Goal: Task Accomplishment & Management: Manage account settings

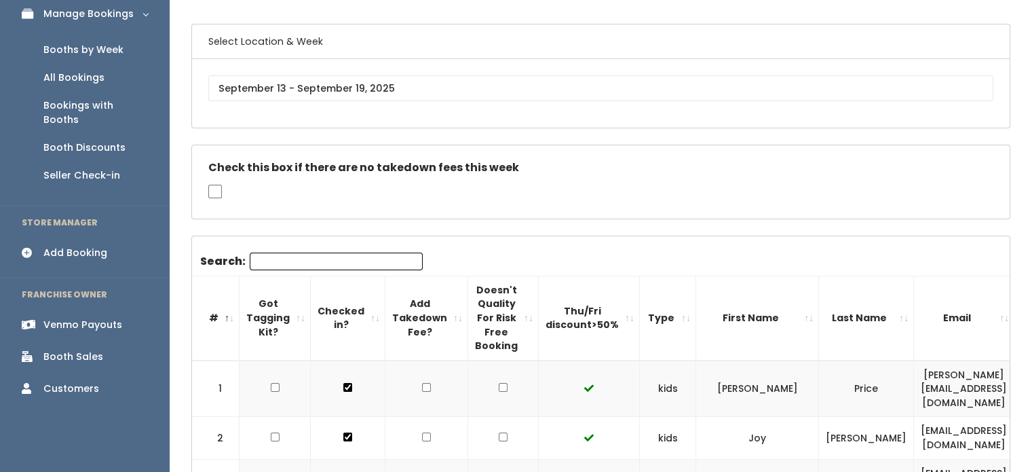
scroll to position [87, 0]
click at [111, 45] on div "Booths by Week" at bounding box center [83, 50] width 80 height 14
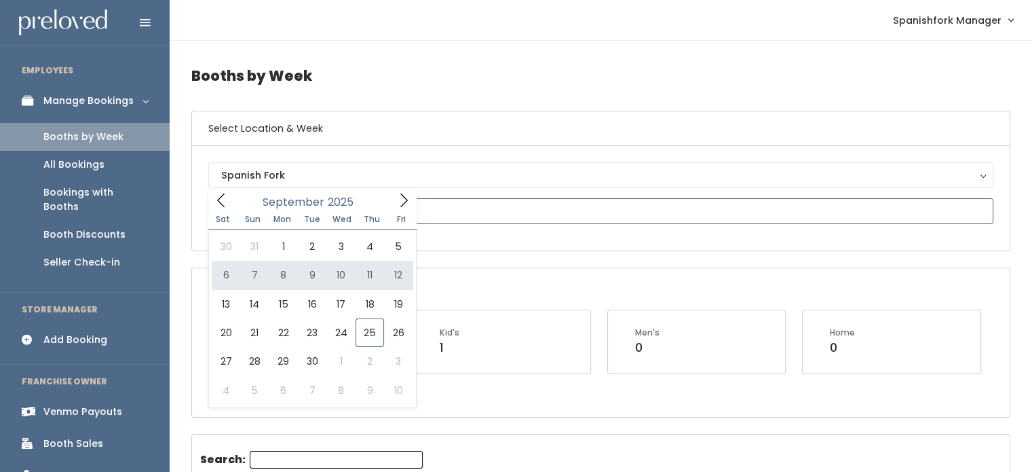
type input "September 6 to September 12"
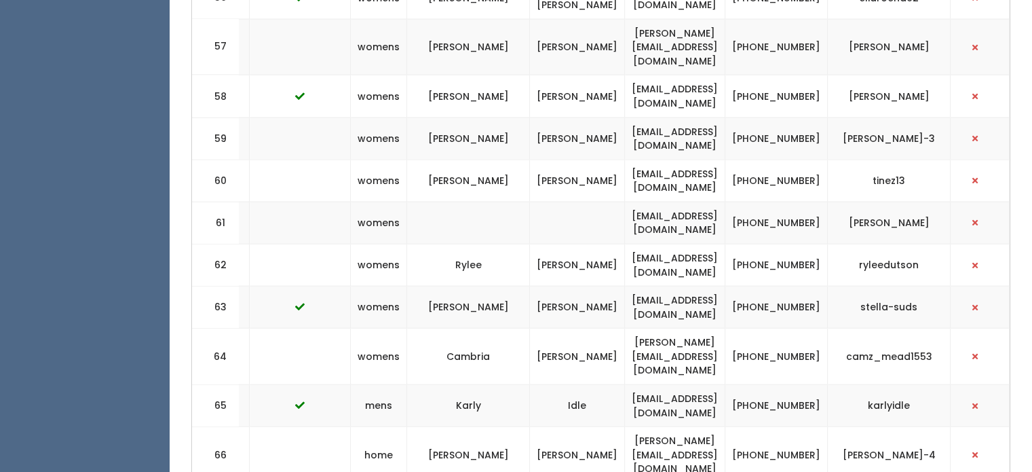
scroll to position [2878, 0]
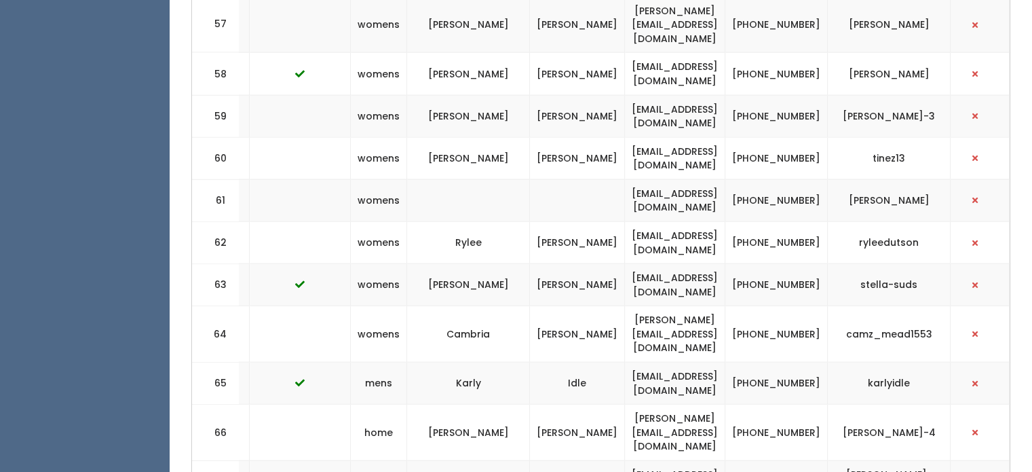
copy tr "sewingshop@helperweb.com"
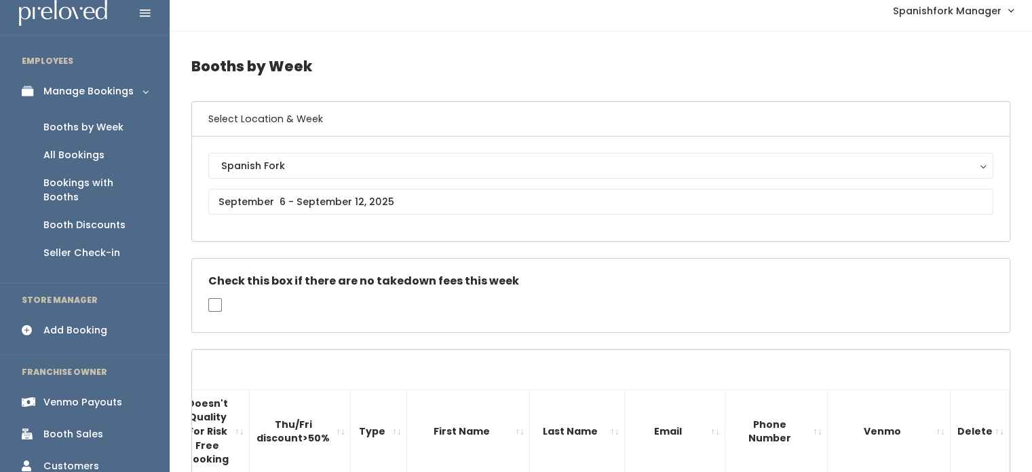
scroll to position [0, 0]
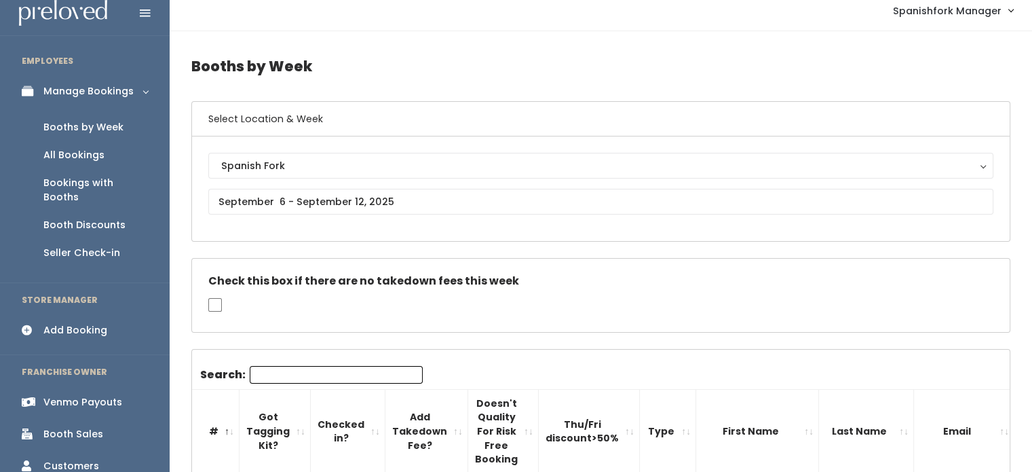
click at [325, 370] on input "Search:" at bounding box center [336, 375] width 173 height 18
paste input "sewingshop@helperweb.com"
type input "sewingshop@helperweb.com"
click at [612, 275] on h5 "Check this box if there are no takedown fees this week" at bounding box center [600, 281] width 785 height 12
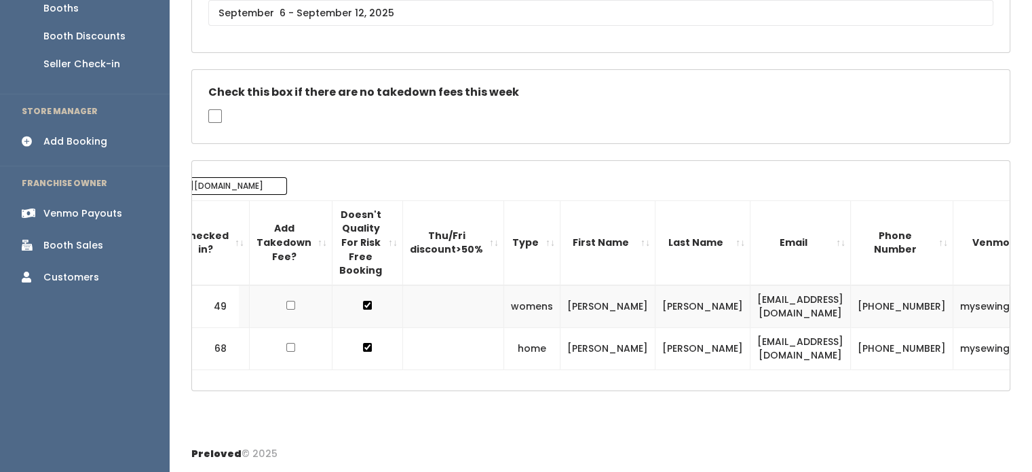
scroll to position [0, 147]
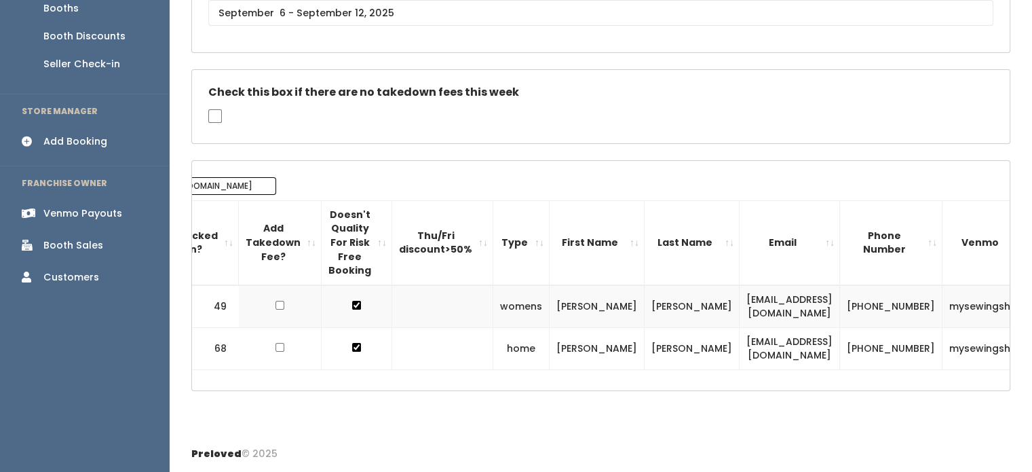
click at [84, 206] on div "Venmo Payouts" at bounding box center [82, 213] width 79 height 14
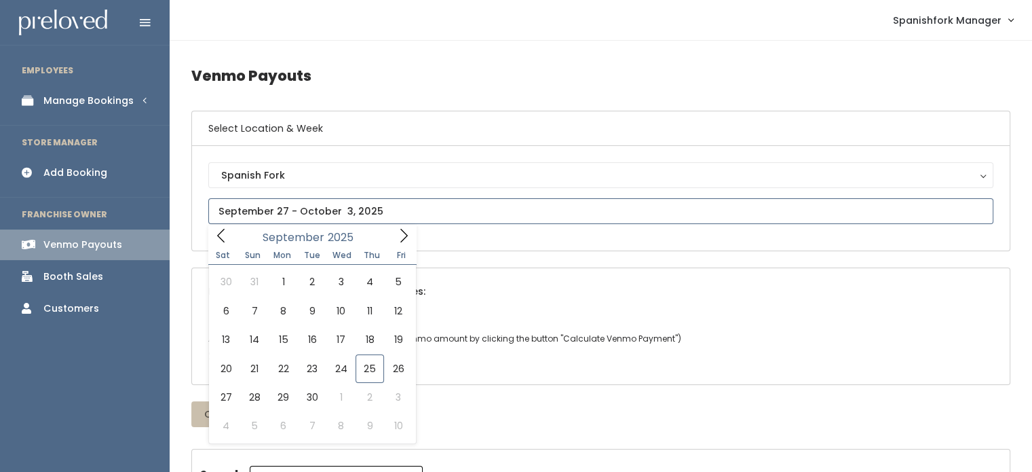
click at [404, 200] on input "text" at bounding box center [600, 211] width 785 height 26
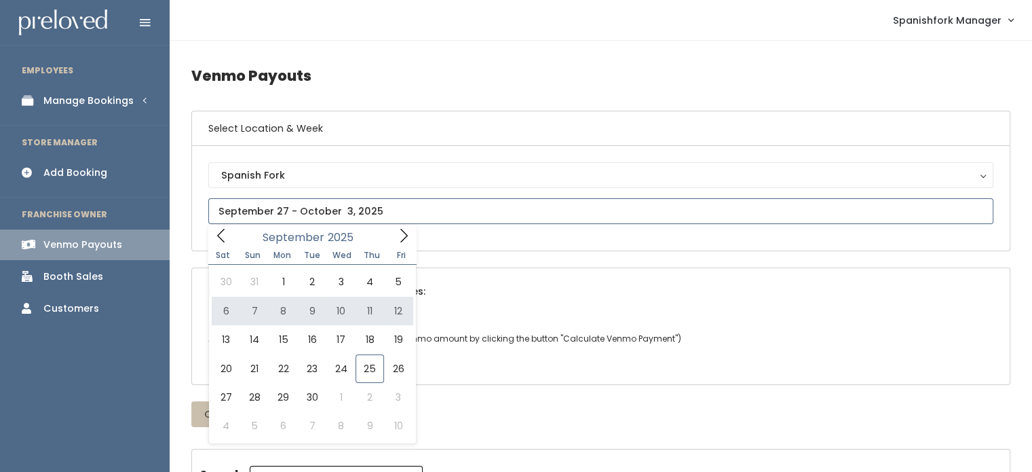
type input "September 6 to September 12"
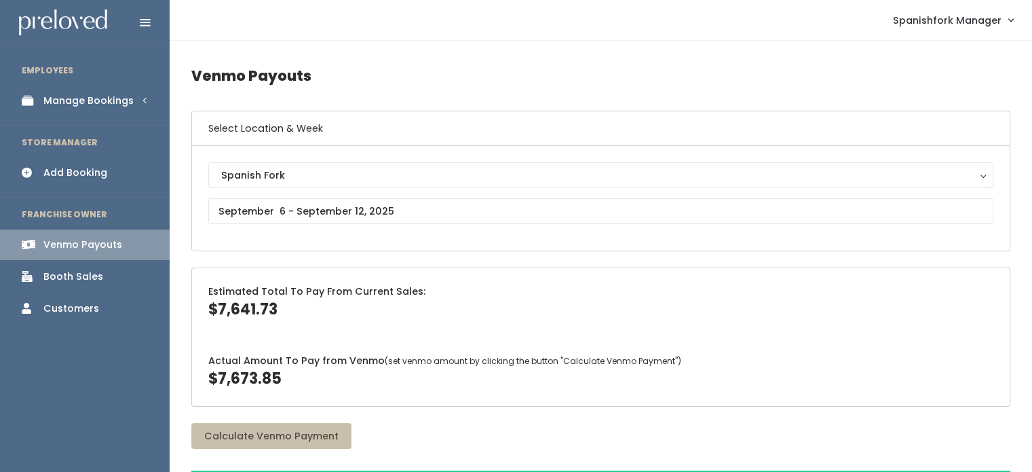
click at [109, 107] on div "Manage Bookings" at bounding box center [88, 101] width 90 height 14
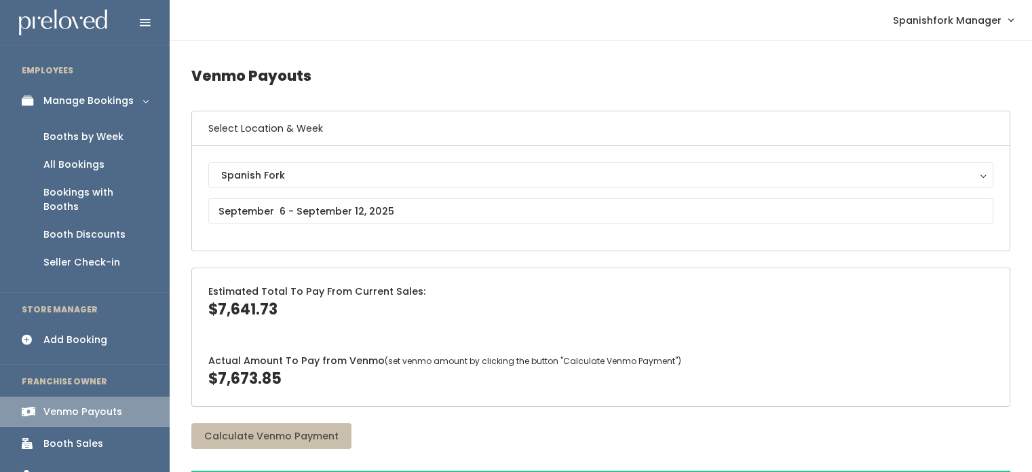
click at [100, 131] on div "Booths by Week" at bounding box center [83, 137] width 80 height 14
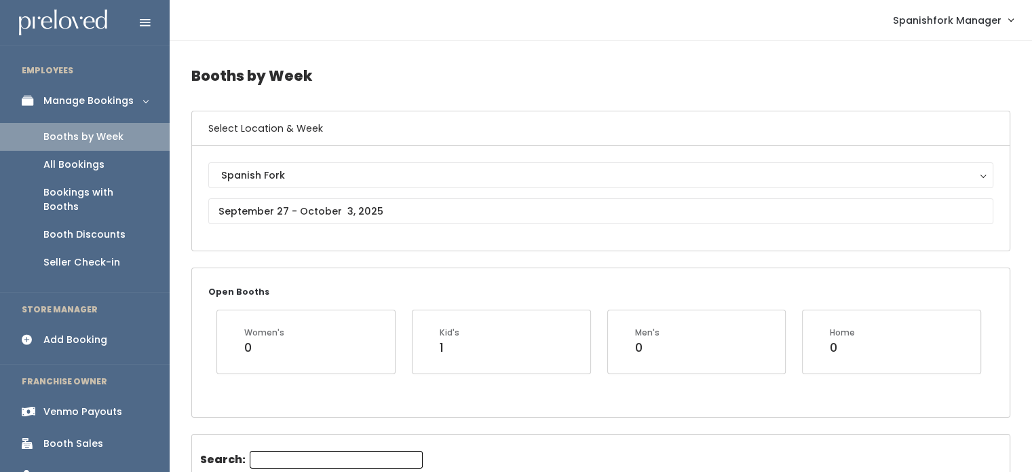
scroll to position [46, 0]
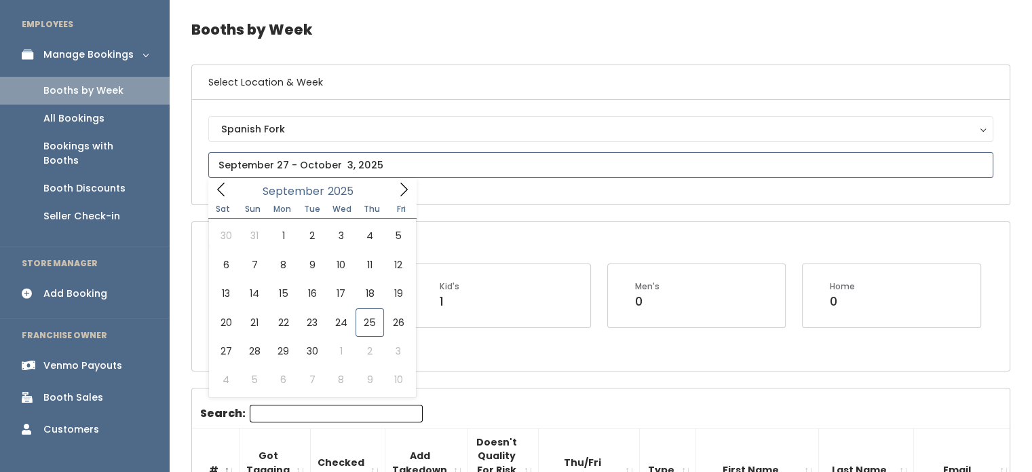
click at [412, 167] on input "text" at bounding box center [600, 165] width 785 height 26
type input "September 13 to September 19"
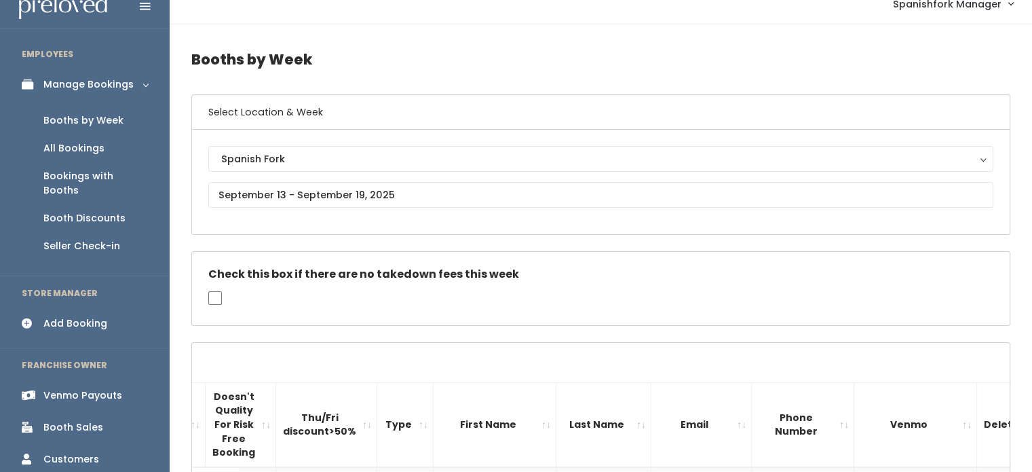
scroll to position [16, 0]
click at [340, 185] on input "text" at bounding box center [600, 195] width 785 height 26
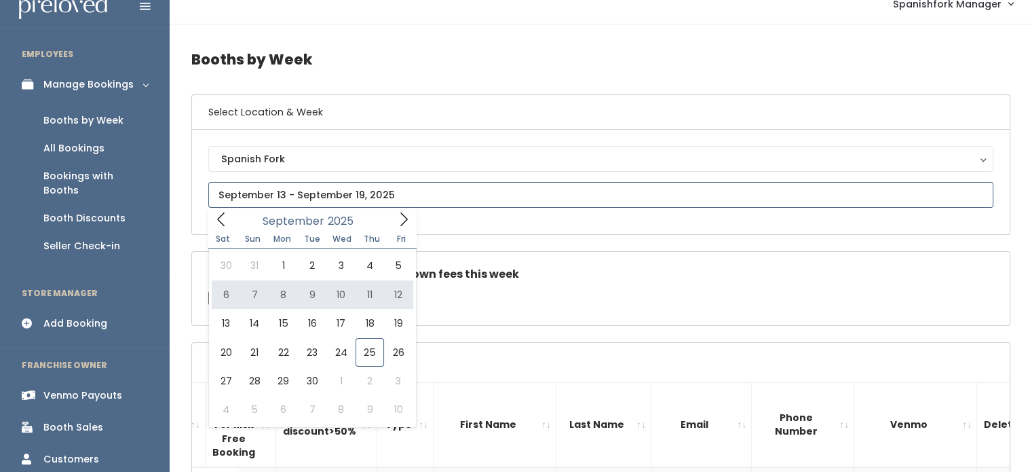
type input "September 6 to September 12"
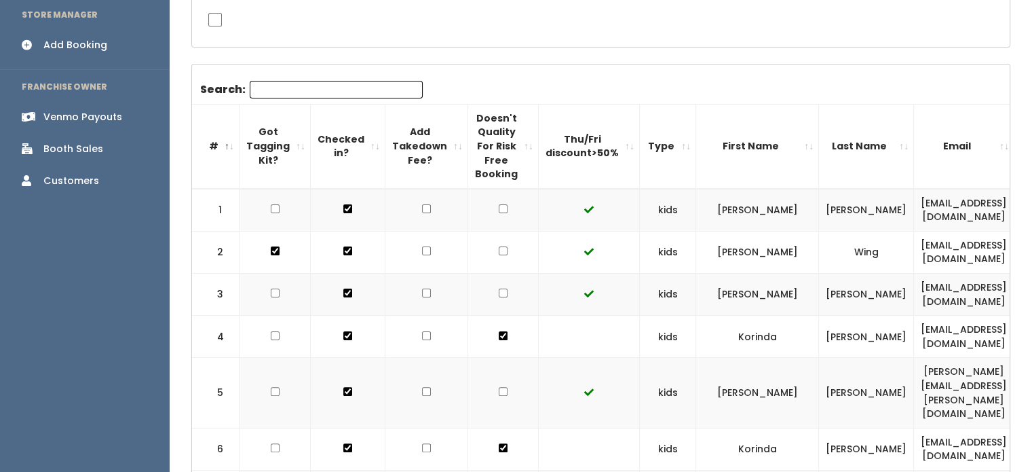
scroll to position [295, 0]
click at [316, 240] on td at bounding box center [348, 251] width 75 height 42
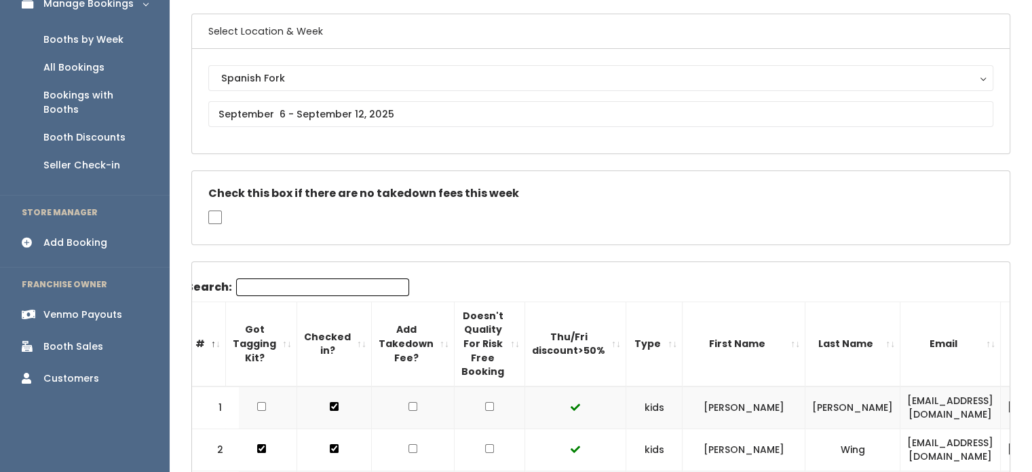
scroll to position [86, 0]
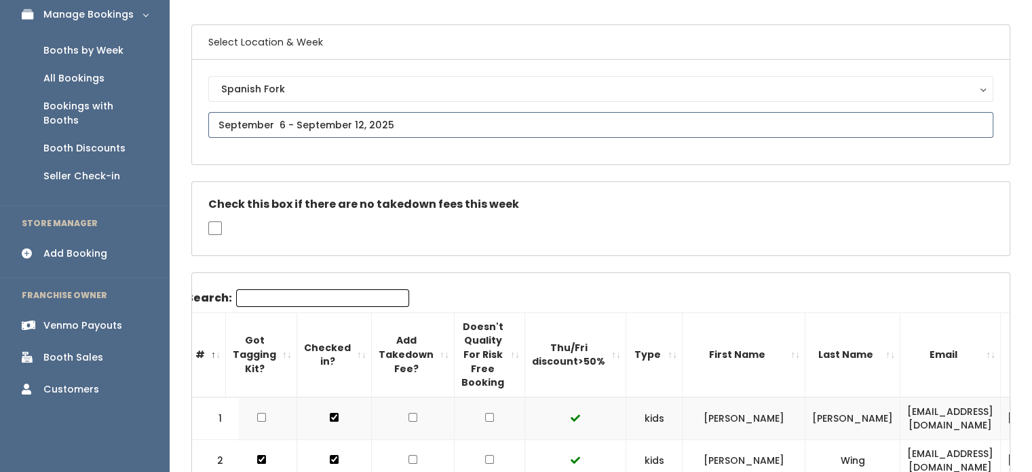
click at [343, 132] on input "text" at bounding box center [600, 125] width 785 height 26
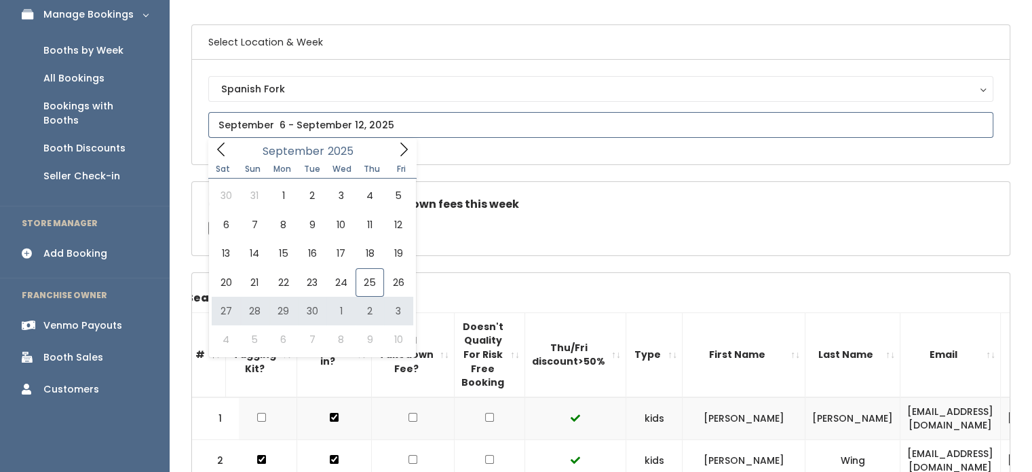
type input "September 27 to October 3"
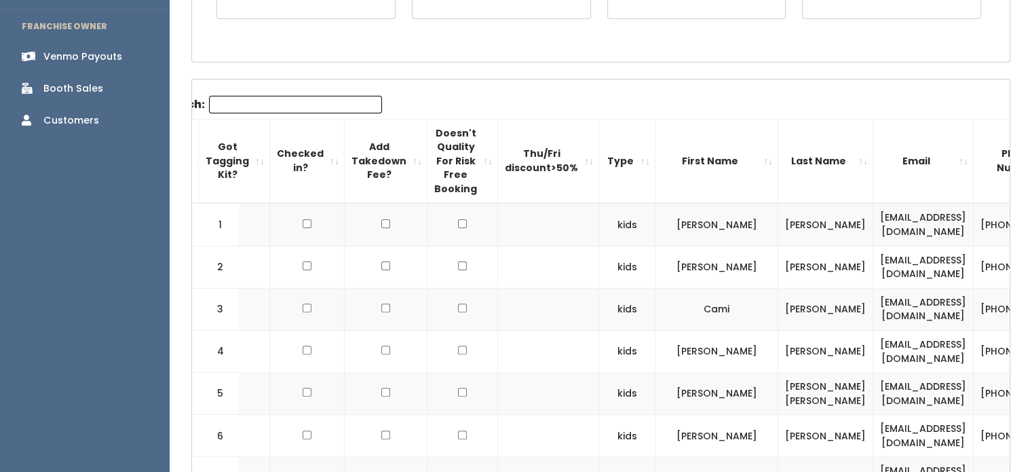
scroll to position [339, 0]
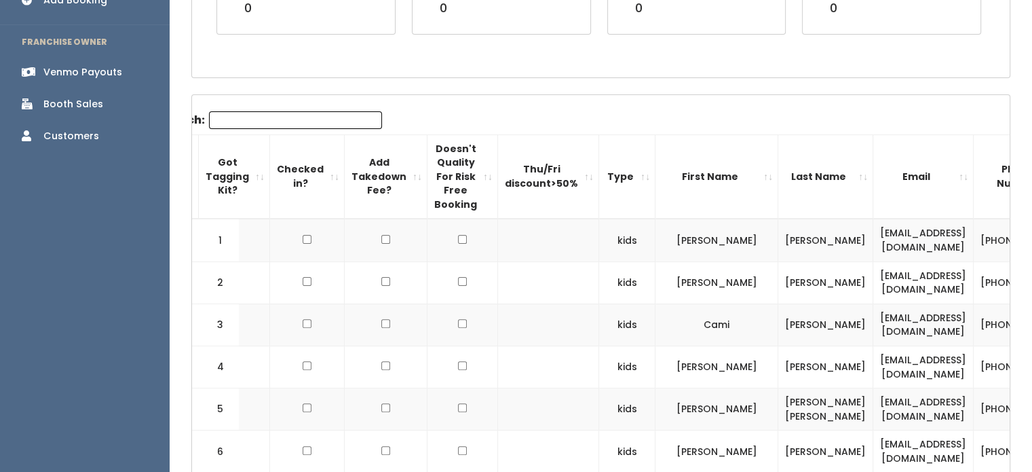
click at [606, 190] on th "Type" at bounding box center [627, 176] width 56 height 84
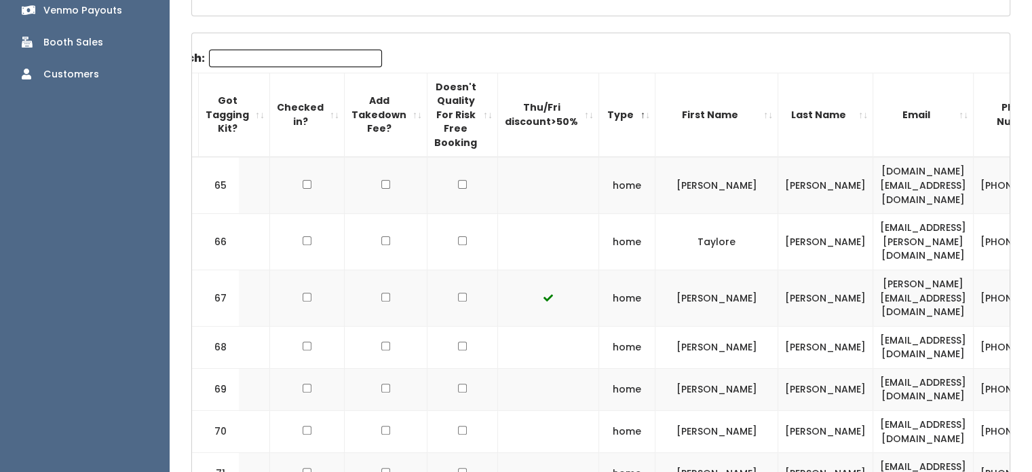
scroll to position [402, 0]
drag, startPoint x: 597, startPoint y: 175, endPoint x: 778, endPoint y: 168, distance: 181.4
click at [778, 168] on tr "65 home Angela Murphy angelamurphy.am@gmail.com (801) 376-7324 angiemurphy" at bounding box center [703, 184] width 1105 height 56
click at [779, 168] on td "[PERSON_NAME]" at bounding box center [826, 184] width 95 height 56
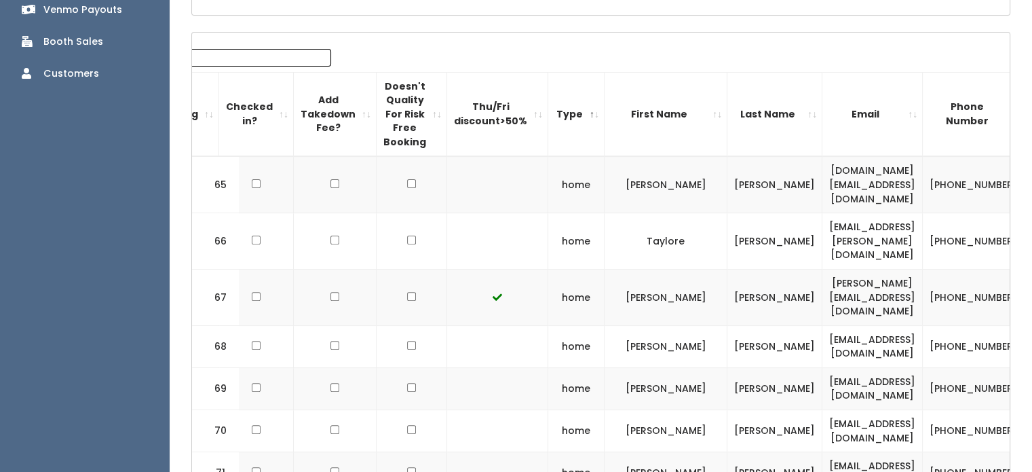
scroll to position [0, 0]
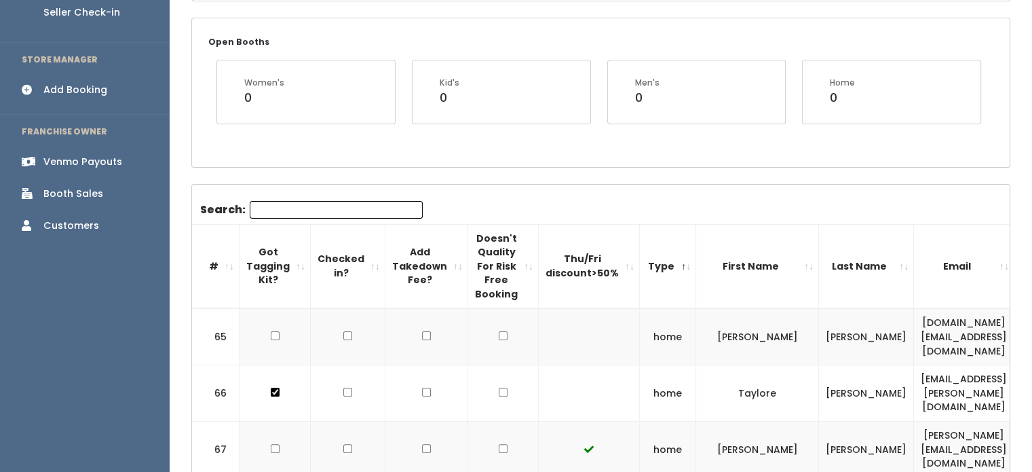
click at [396, 140] on div "Open Booths Women's 0 Kid's 0 Men's 0 Home 0" at bounding box center [601, 92] width 818 height 148
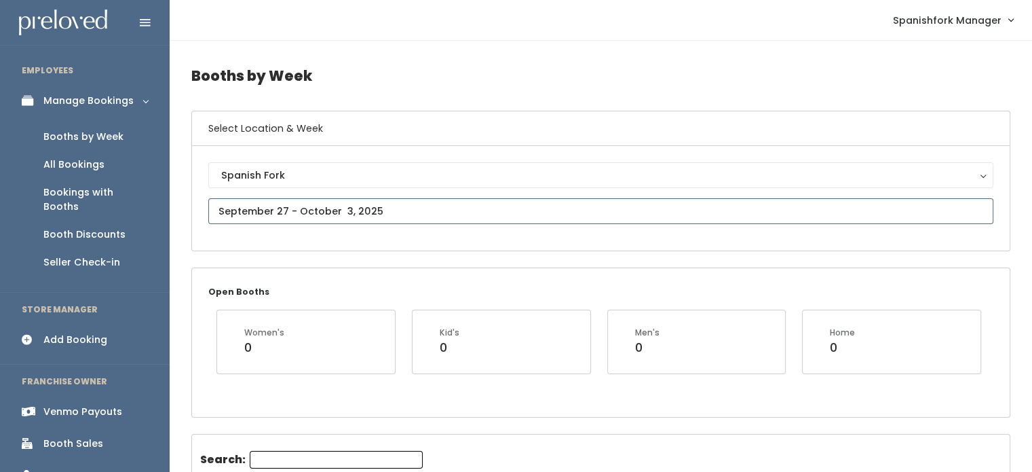
click at [401, 210] on input "text" at bounding box center [600, 211] width 785 height 26
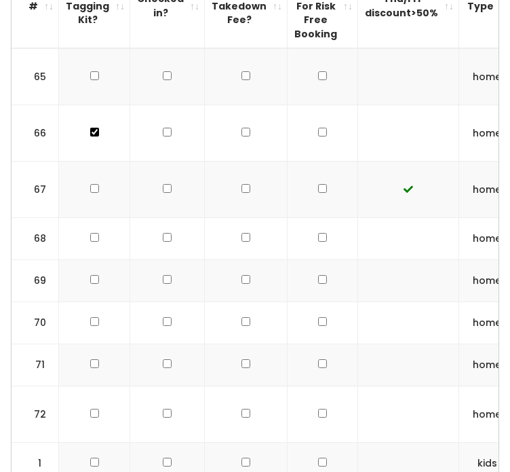
scroll to position [510, 0]
drag, startPoint x: 192, startPoint y: 208, endPoint x: 384, endPoint y: 65, distance: 239.6
click at [384, 65] on td at bounding box center [408, 76] width 101 height 56
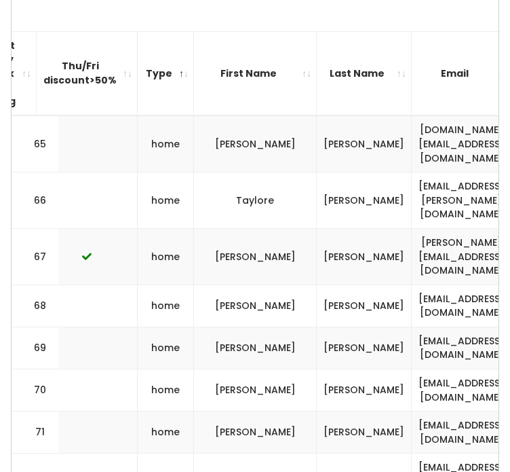
scroll to position [439, 0]
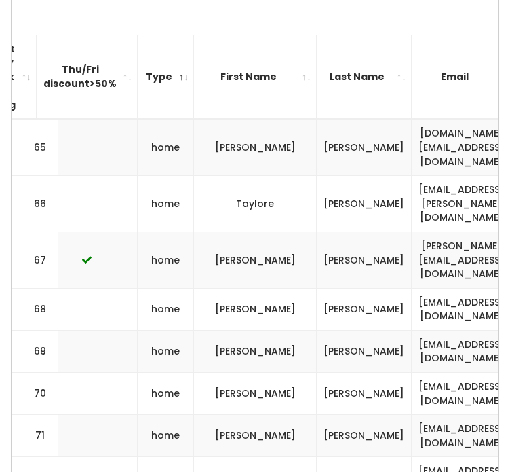
click at [157, 79] on th "Type" at bounding box center [166, 77] width 56 height 84
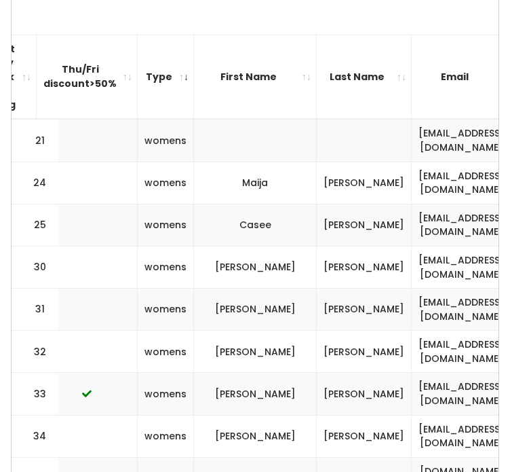
click at [157, 79] on th "Type" at bounding box center [166, 77] width 56 height 84
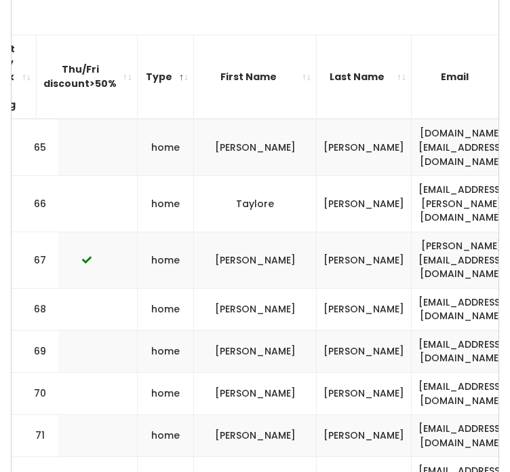
click at [160, 73] on th "Type" at bounding box center [166, 77] width 56 height 84
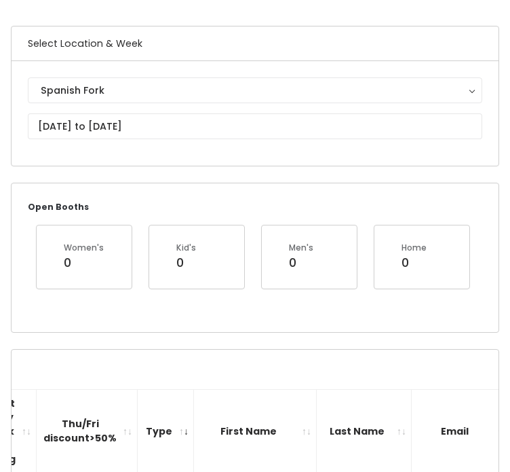
scroll to position [0, 0]
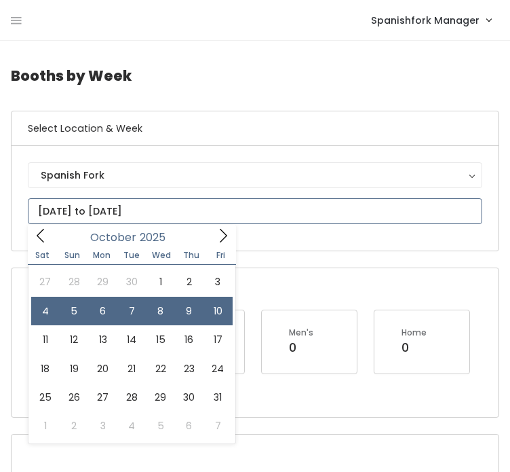
drag, startPoint x: 176, startPoint y: 219, endPoint x: 95, endPoint y: 308, distance: 120.1
type input "October 4 to October 10"
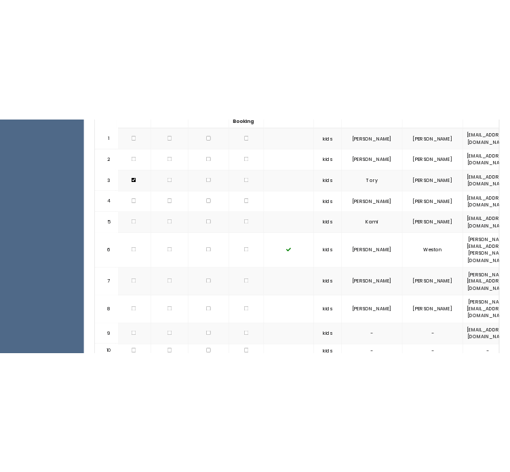
scroll to position [544, 0]
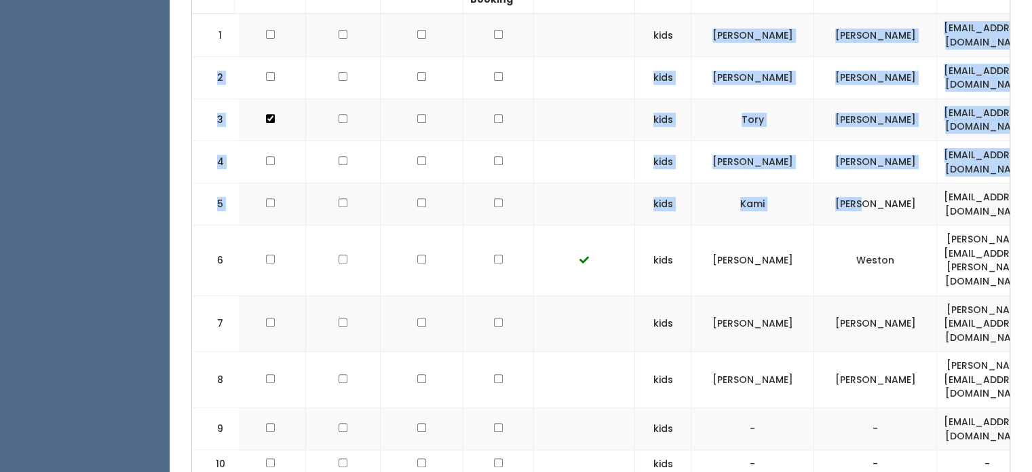
drag, startPoint x: 728, startPoint y: 34, endPoint x: 874, endPoint y: 193, distance: 215.7
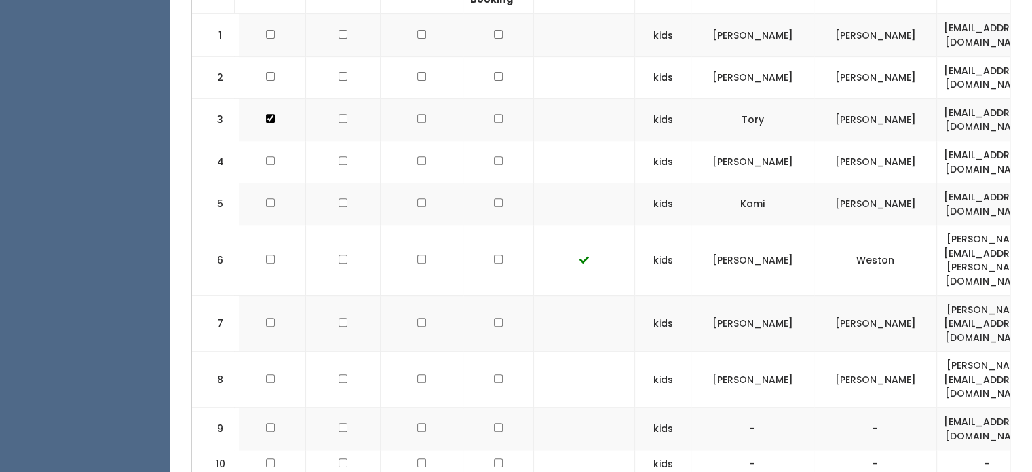
click at [794, 352] on td "[PERSON_NAME]" at bounding box center [753, 380] width 123 height 56
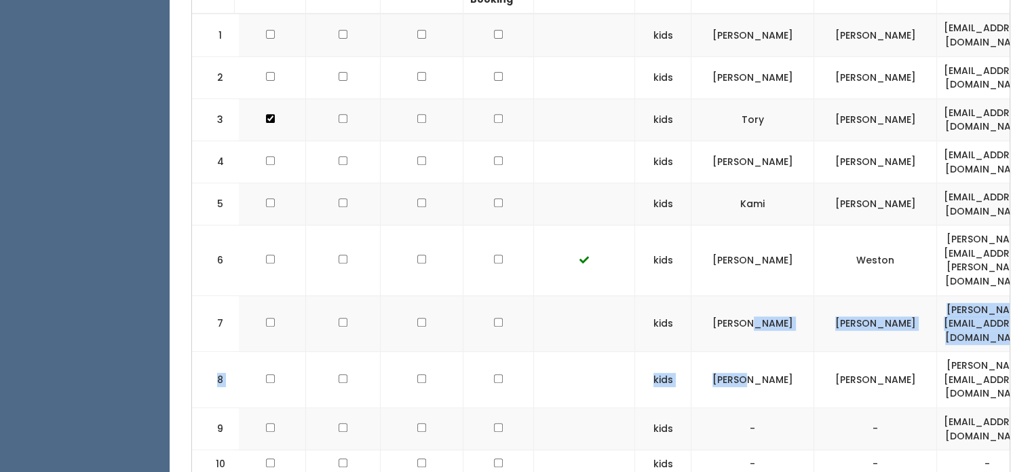
drag, startPoint x: 777, startPoint y: 327, endPoint x: 769, endPoint y: 276, distance: 51.6
click at [769, 295] on td "Rachel" at bounding box center [753, 323] width 123 height 56
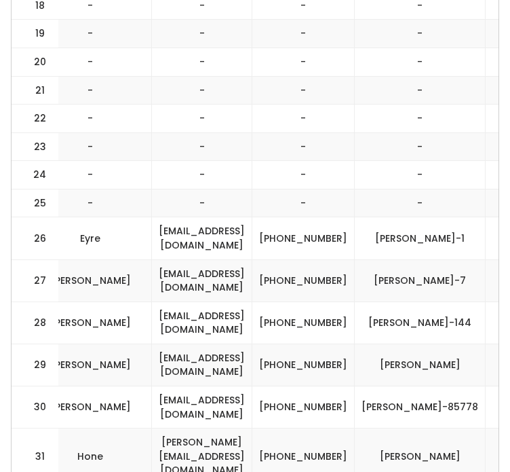
scroll to position [1233, 0]
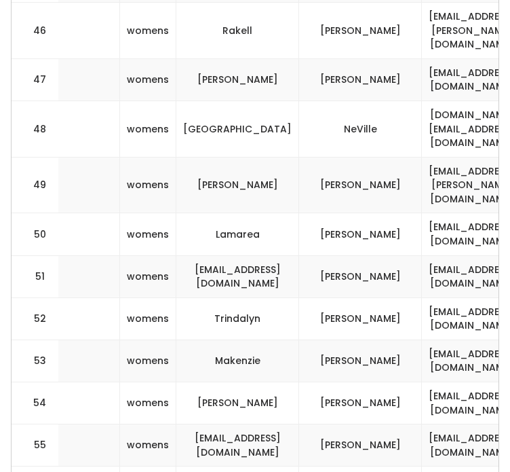
scroll to position [2382, 0]
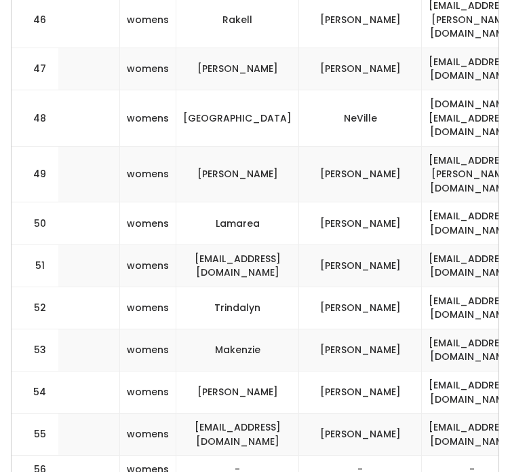
click at [195, 244] on td "smilesa0743@gmail.com" at bounding box center [237, 265] width 123 height 42
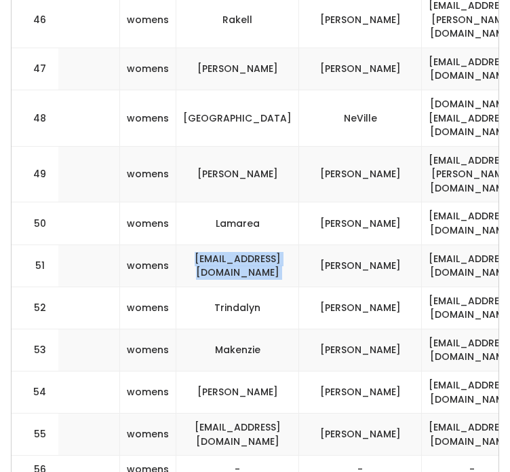
click at [195, 244] on td "smilesa0743@gmail.com" at bounding box center [237, 265] width 123 height 42
click at [253, 244] on td "smilesa0743@gmail.com" at bounding box center [237, 265] width 123 height 42
click at [234, 244] on td "smilesa0743@gmail.com" at bounding box center [237, 265] width 123 height 42
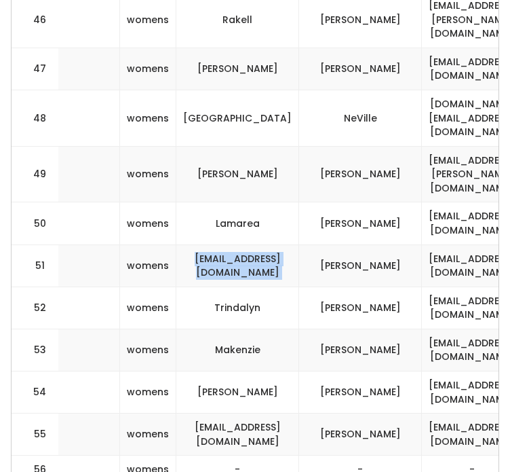
click at [234, 244] on td "smilesa0743@gmail.com" at bounding box center [237, 265] width 123 height 42
copy tr "smilesa0743@gmail.com"
click at [242, 413] on td "mccombiejc@gmail.com" at bounding box center [237, 434] width 123 height 42
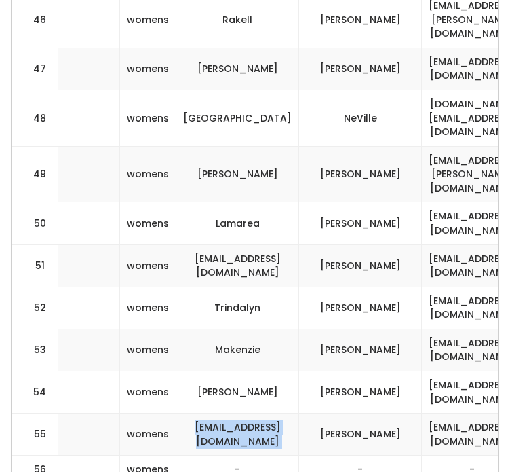
click at [242, 413] on td "mccombiejc@gmail.com" at bounding box center [237, 434] width 123 height 42
copy tr "mccombiejc@gmail.com"
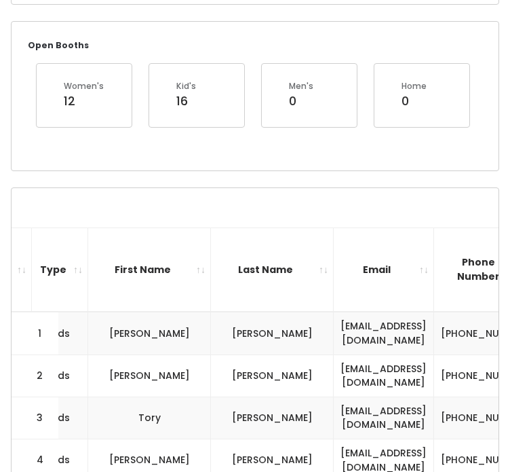
scroll to position [0, 0]
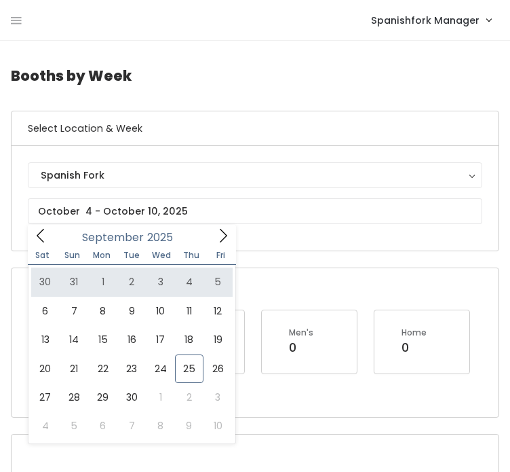
click at [364, 188] on div "Spanish Fork Spanish Fork" at bounding box center [255, 198] width 455 height 72
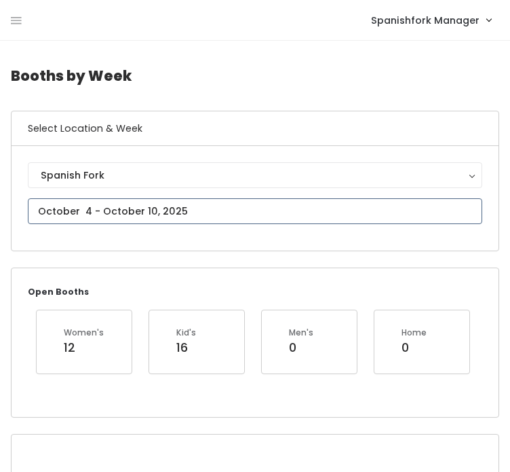
click at [345, 206] on input "text" at bounding box center [255, 211] width 455 height 26
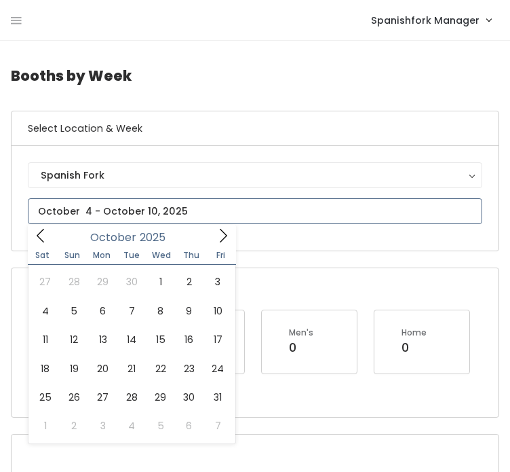
click at [223, 236] on icon at bounding box center [223, 235] width 15 height 15
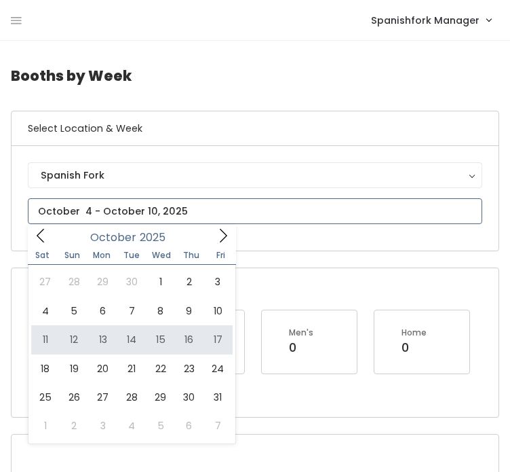
type input "October 11 to October 17"
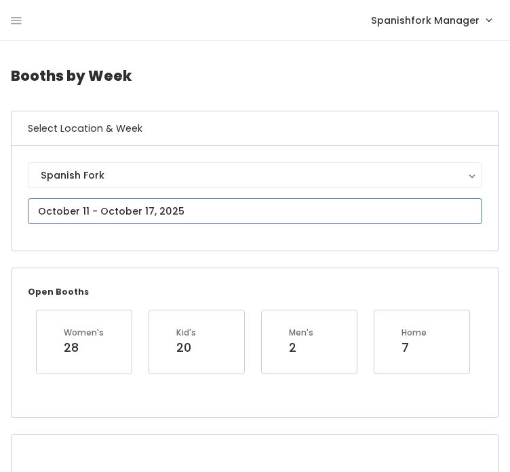
click at [219, 207] on input "text" at bounding box center [255, 211] width 455 height 26
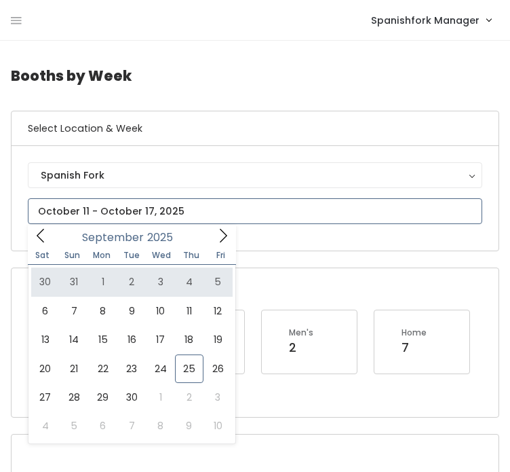
click at [219, 230] on icon at bounding box center [223, 235] width 15 height 15
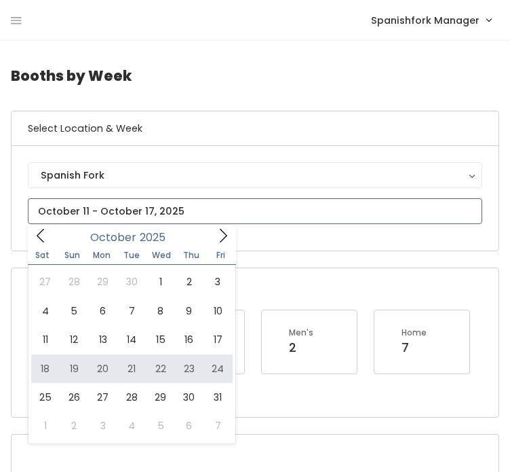
type input "[DATE] to [DATE]"
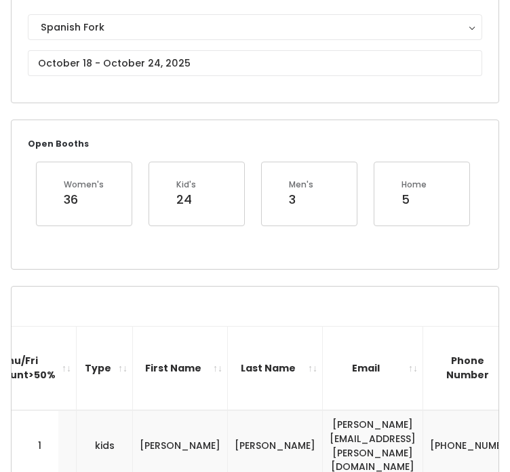
scroll to position [11, 0]
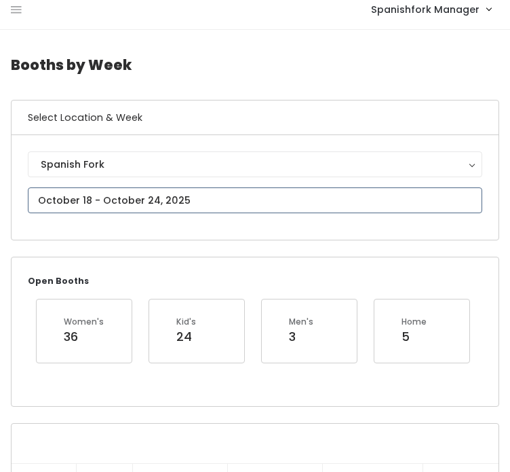
click at [160, 195] on input "text" at bounding box center [255, 200] width 455 height 26
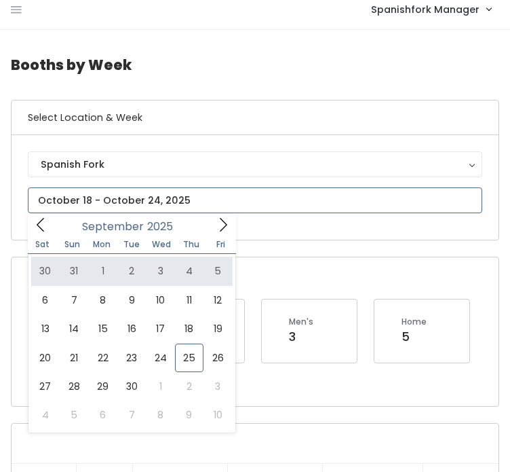
click at [219, 225] on icon at bounding box center [223, 224] width 15 height 15
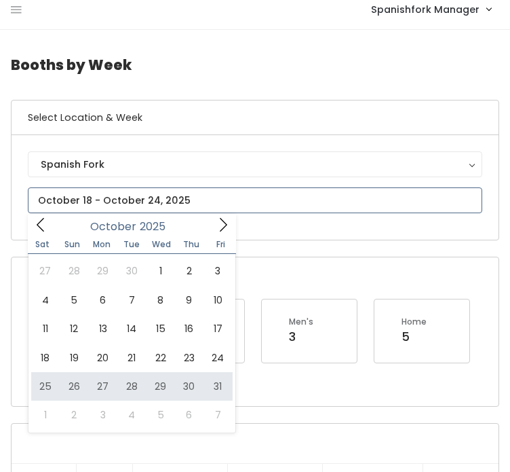
type input "[DATE] to [DATE]"
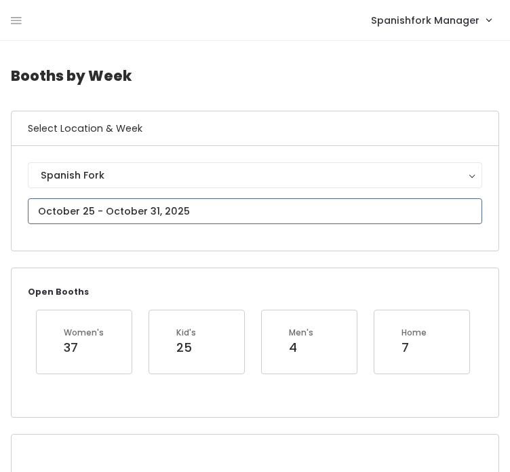
click at [245, 212] on input "text" at bounding box center [255, 211] width 455 height 26
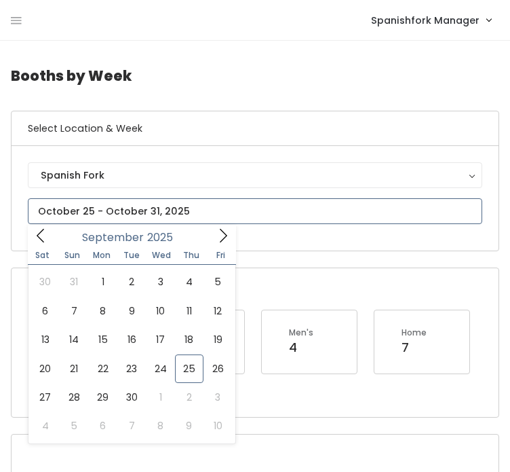
click at [221, 231] on icon at bounding box center [223, 236] width 7 height 14
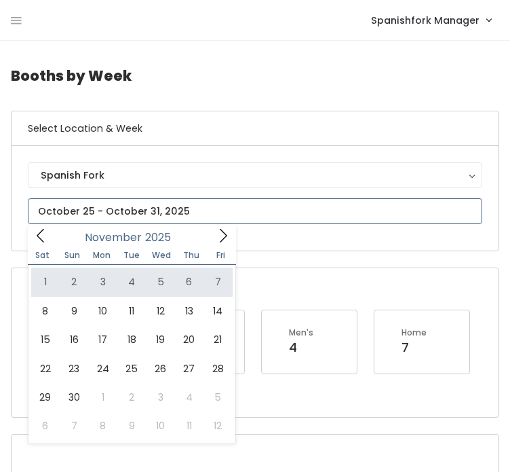
type input "November 1 to November 7"
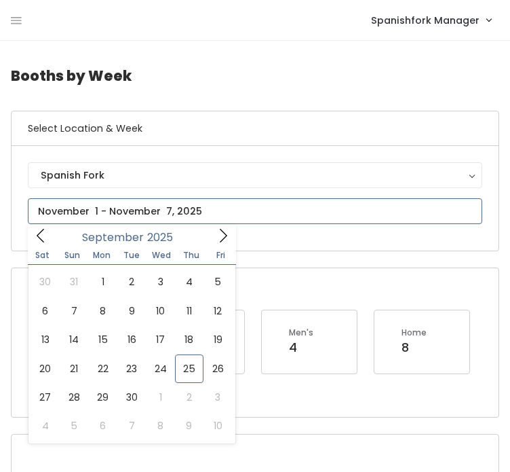
click at [197, 202] on input "text" at bounding box center [255, 211] width 455 height 26
click at [215, 238] on span at bounding box center [223, 235] width 26 height 21
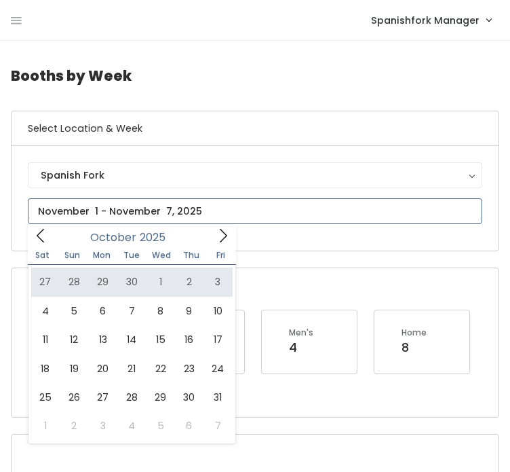
click at [220, 236] on icon at bounding box center [223, 235] width 15 height 15
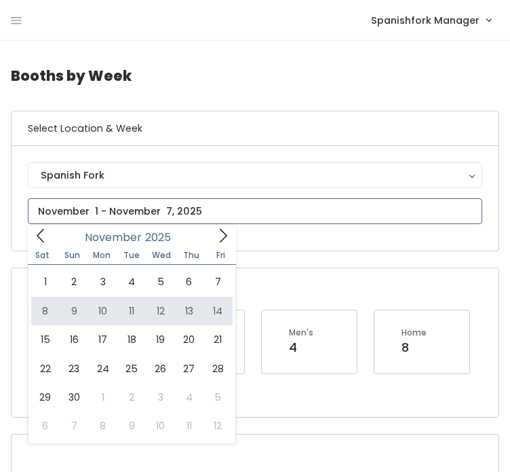
type input "November 8 to November 14"
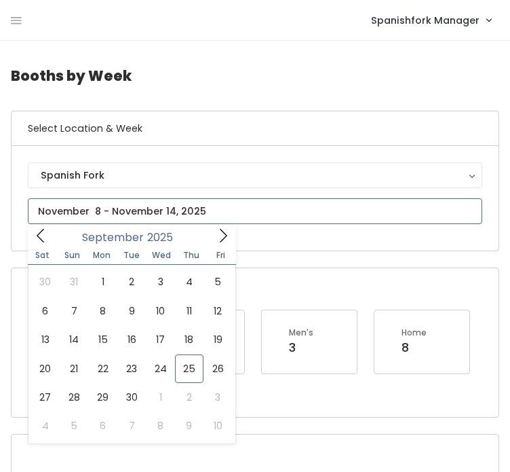
click at [240, 214] on input "text" at bounding box center [255, 211] width 455 height 26
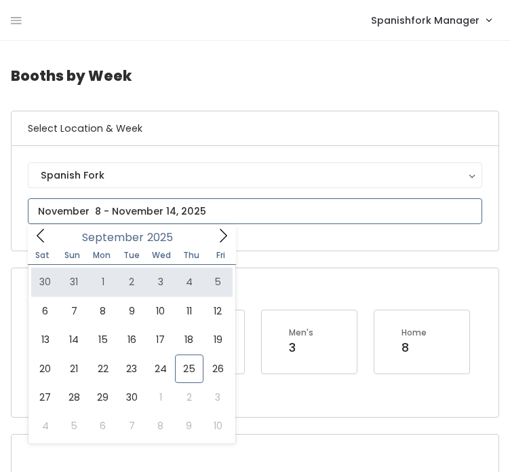
click at [221, 234] on icon at bounding box center [223, 235] width 15 height 15
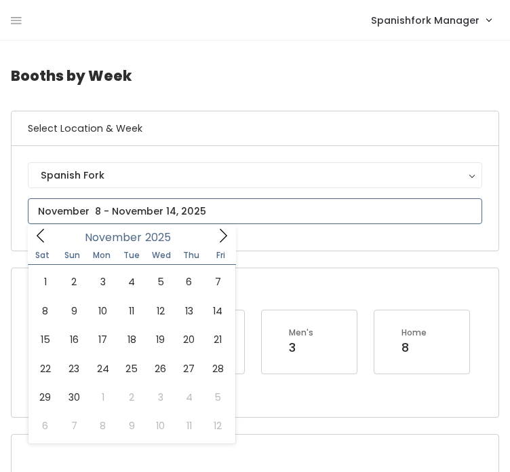
click at [221, 234] on icon at bounding box center [223, 235] width 15 height 15
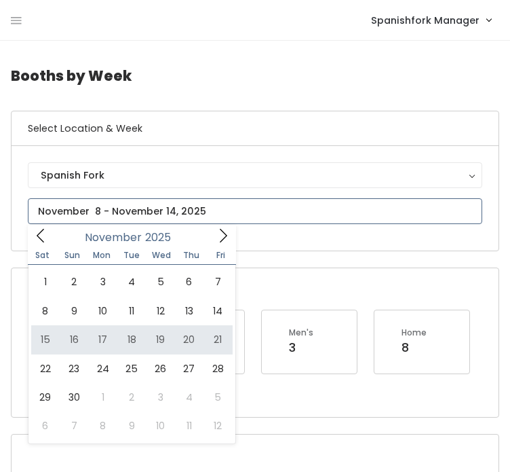
type input "November 15 to November 21"
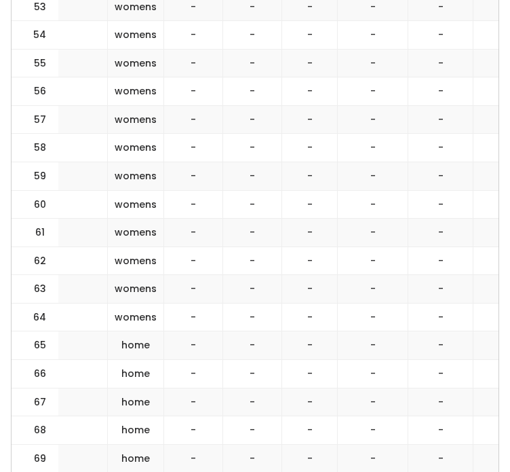
scroll to position [2303, 0]
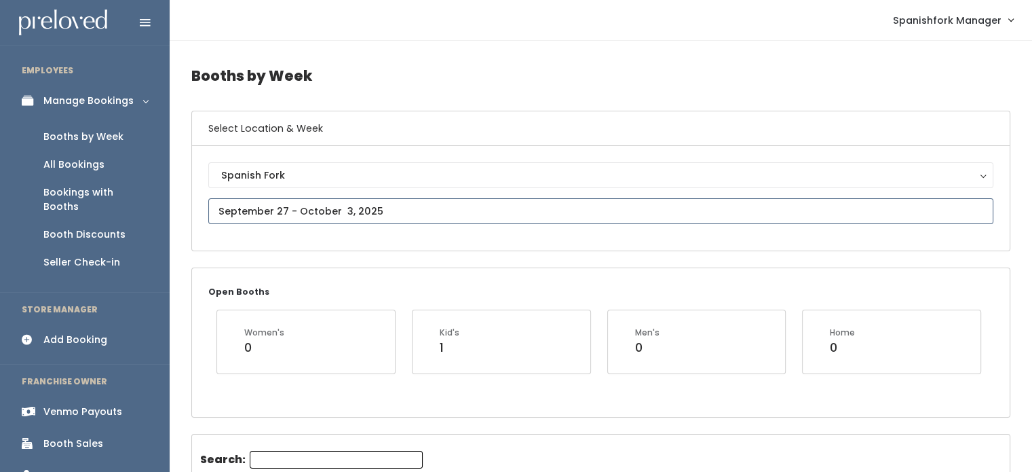
click at [326, 208] on input "text" at bounding box center [600, 211] width 785 height 26
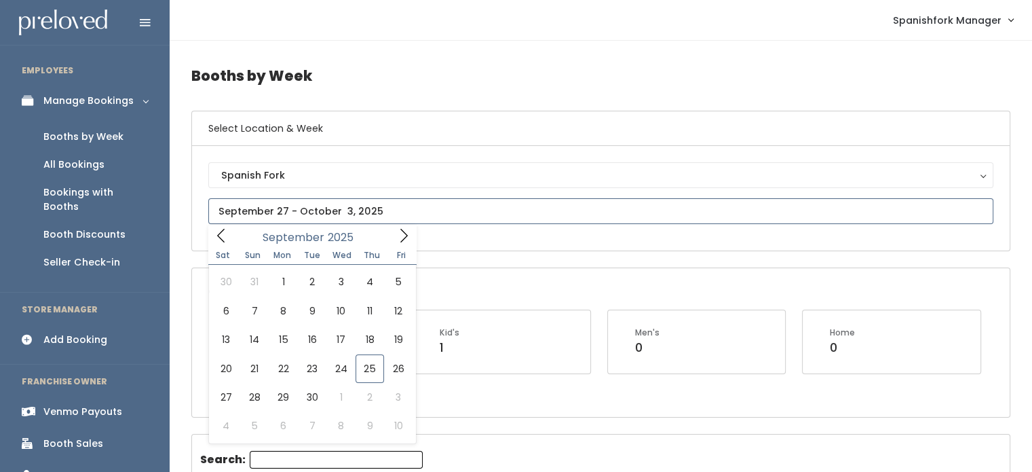
click at [396, 204] on input "text" at bounding box center [600, 211] width 785 height 26
click at [397, 234] on icon at bounding box center [403, 235] width 15 height 15
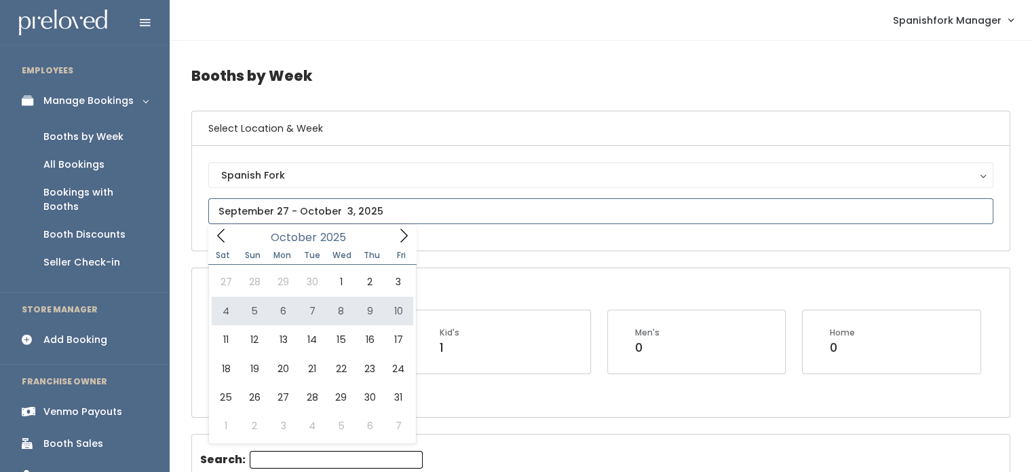
type input "October 4 to October 10"
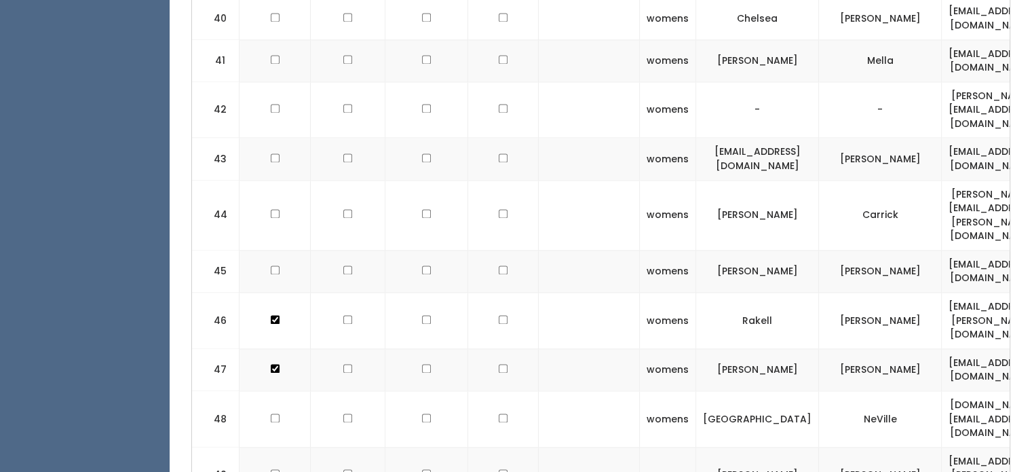
scroll to position [2138, 0]
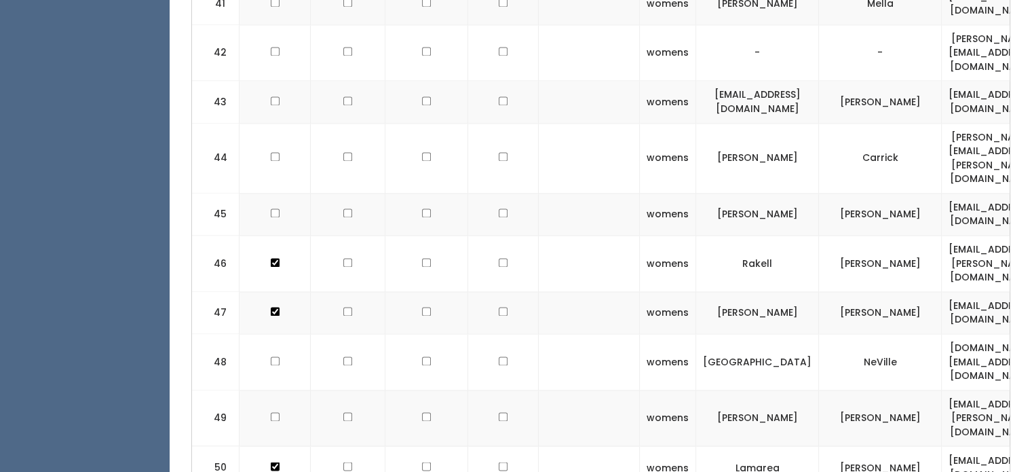
drag, startPoint x: 692, startPoint y: 318, endPoint x: 815, endPoint y: 319, distance: 122.2
copy td "smilesa0743@gmail.com"
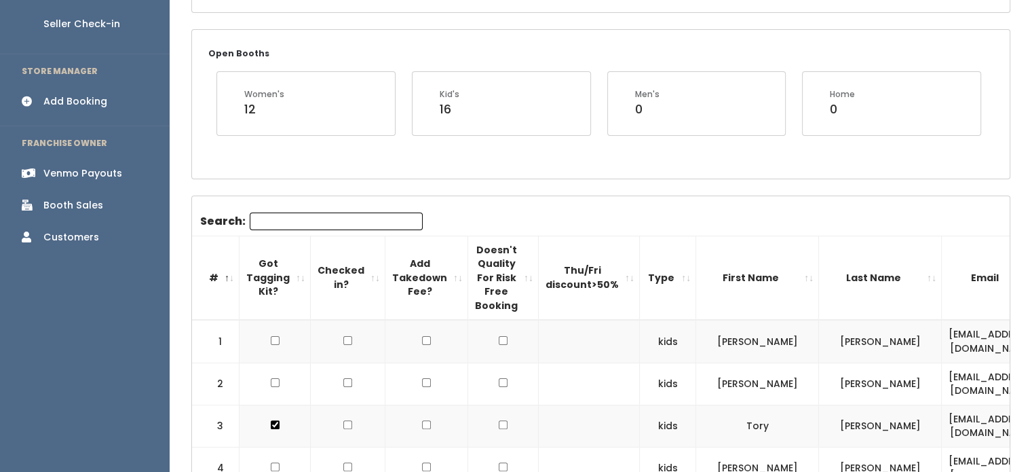
scroll to position [0, 0]
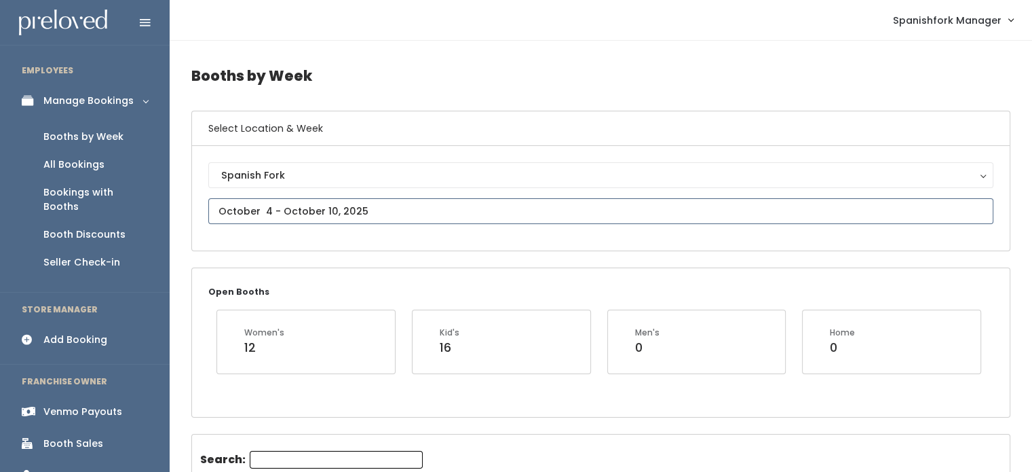
click at [371, 210] on input "text" at bounding box center [600, 211] width 785 height 26
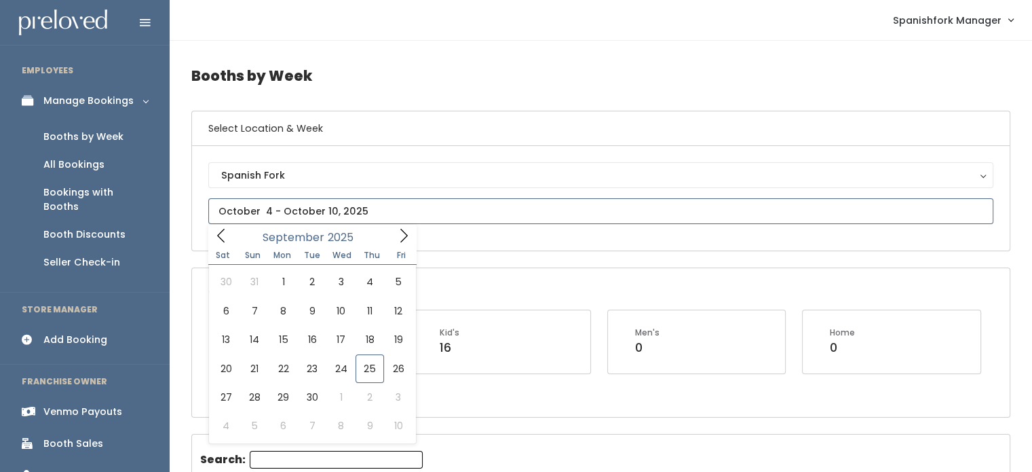
click at [371, 210] on input "text" at bounding box center [600, 211] width 785 height 26
click at [398, 240] on icon at bounding box center [403, 235] width 15 height 15
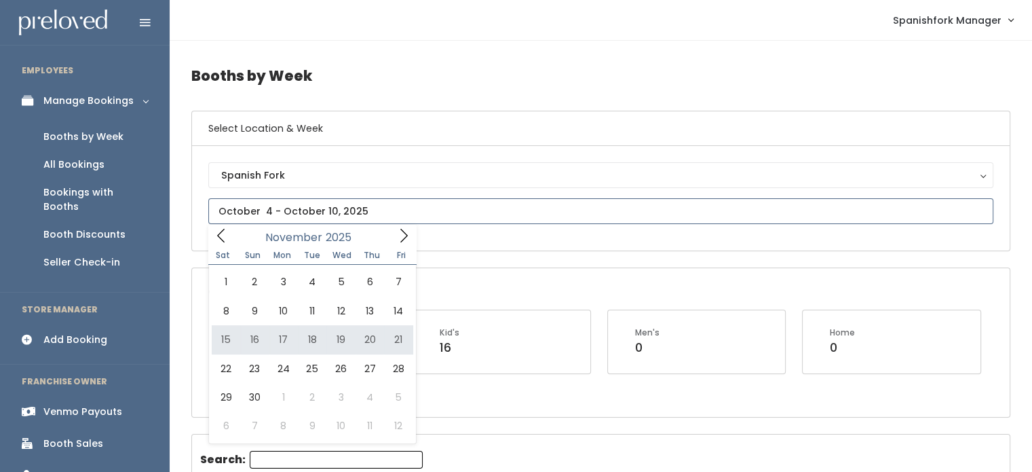
type input "November 15 to November 21"
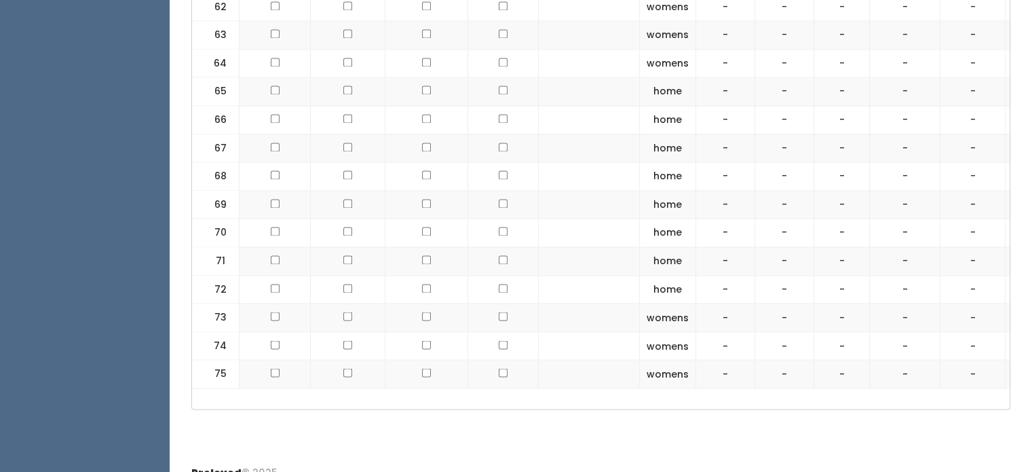
scroll to position [2303, 0]
